Goal: Find contact information: Find contact information

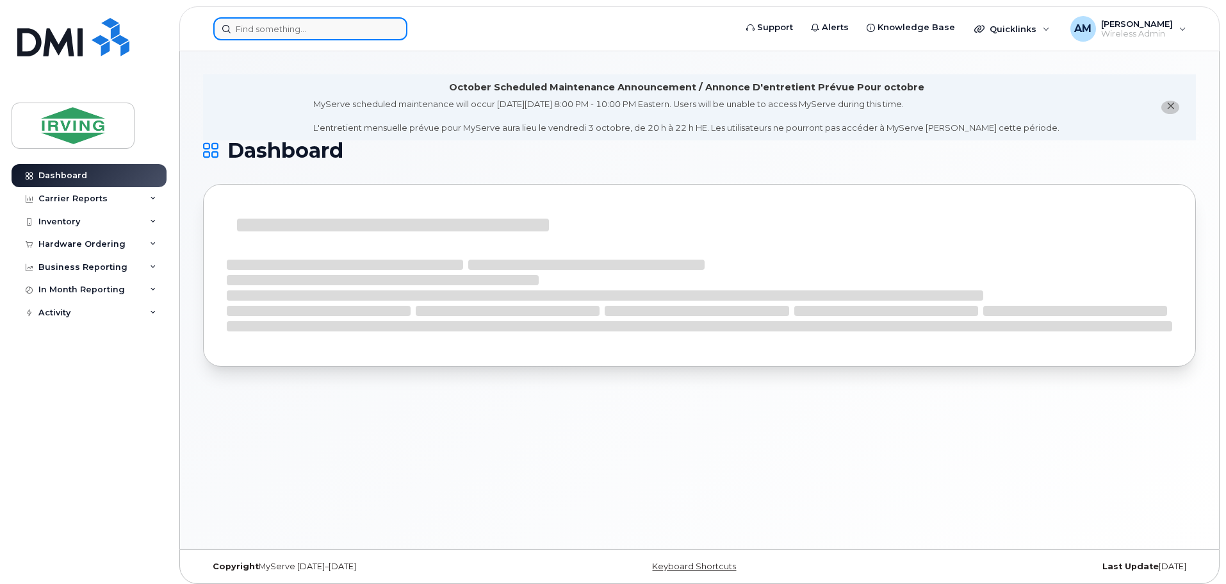
click at [304, 32] on input at bounding box center [310, 28] width 194 height 23
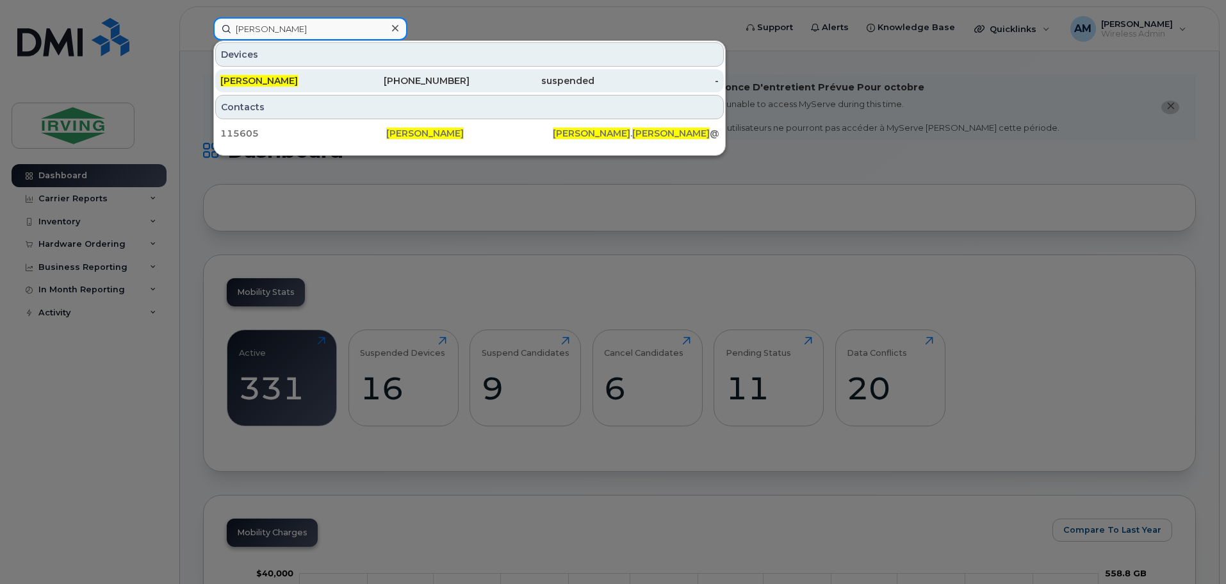
type input "[PERSON_NAME]"
click at [265, 81] on span "[PERSON_NAME]" at bounding box center [259, 81] width 78 height 12
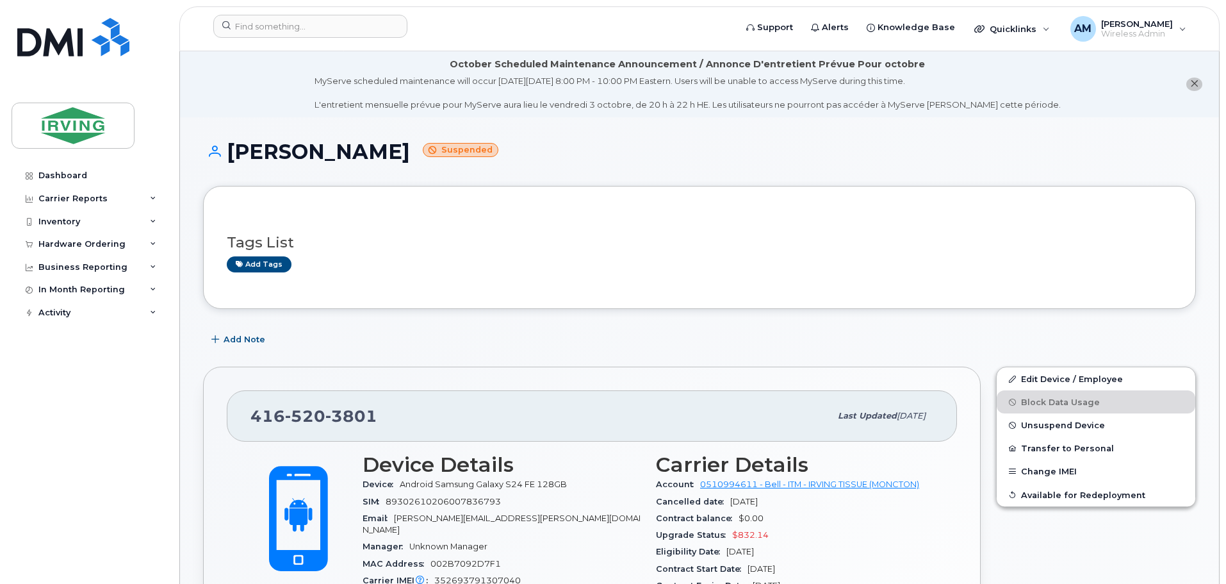
scroll to position [64, 0]
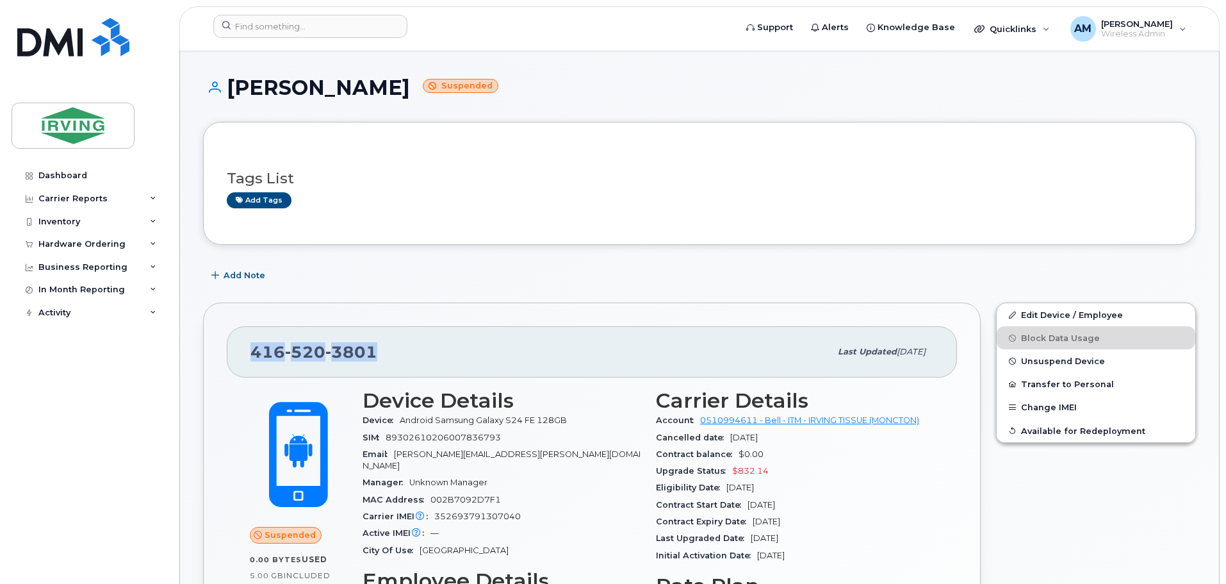
drag, startPoint x: 384, startPoint y: 349, endPoint x: 220, endPoint y: 349, distance: 163.4
copy span "416 520 3801"
